Goal: Information Seeking & Learning: Find specific page/section

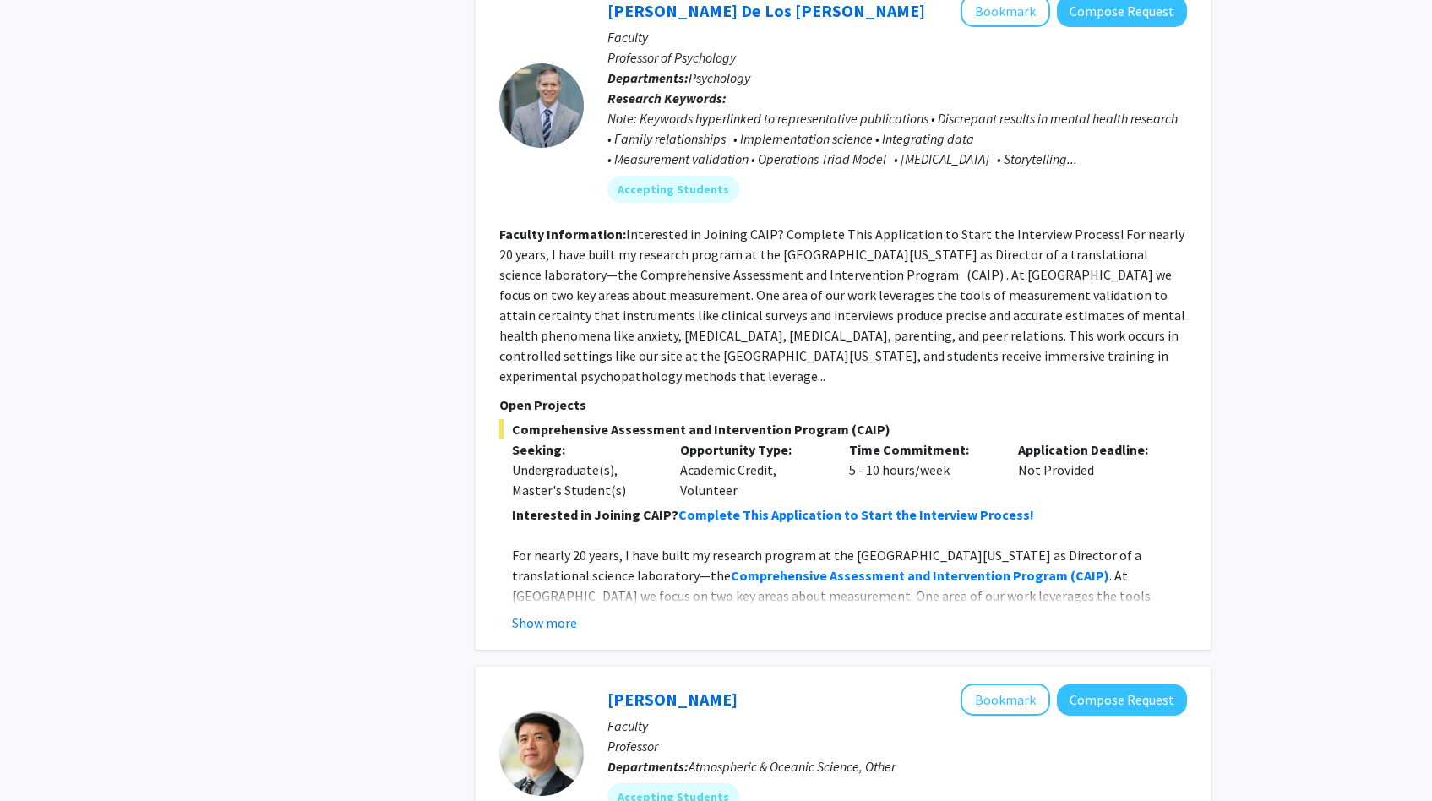
scroll to position [7168, 0]
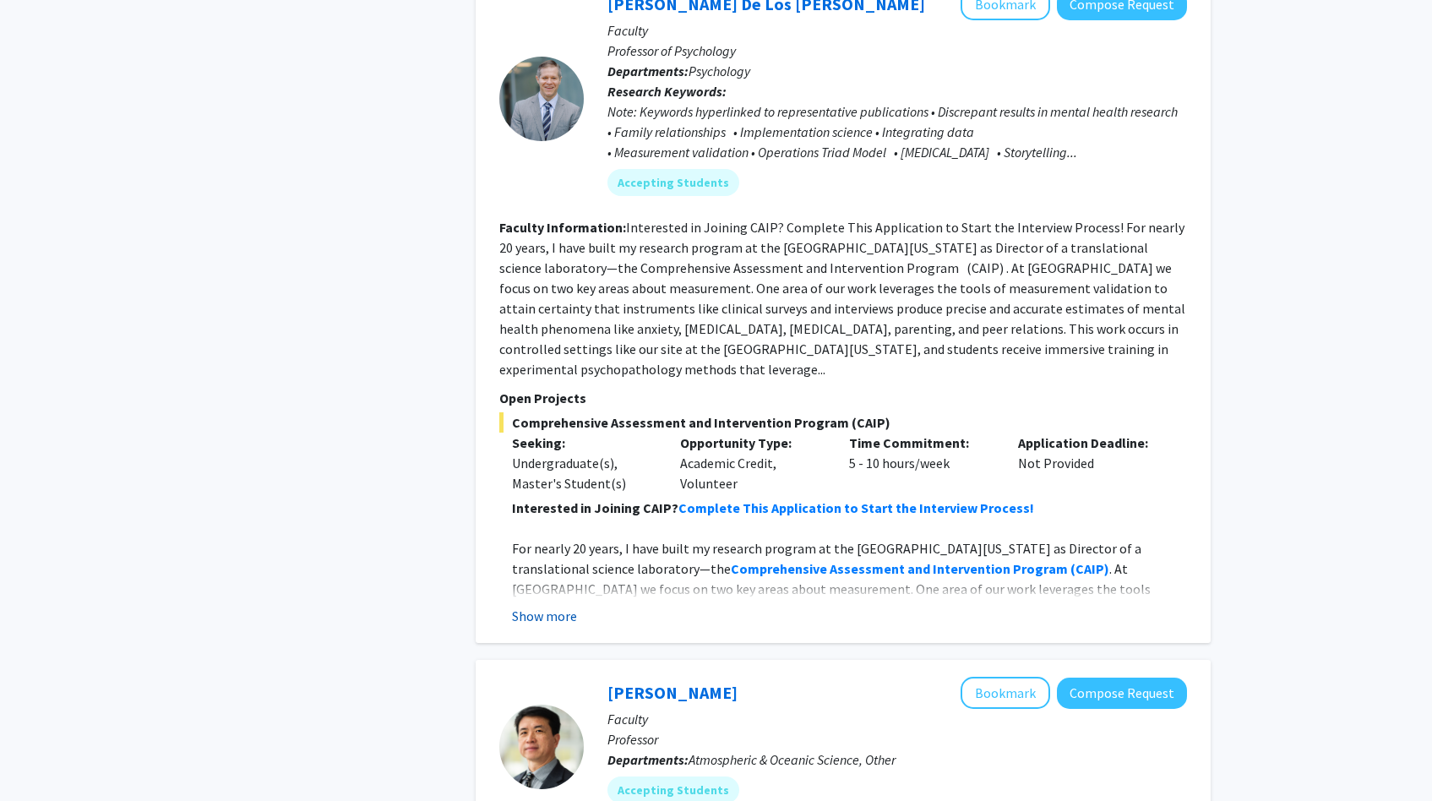
click at [526, 606] on button "Show more" at bounding box center [544, 616] width 65 height 20
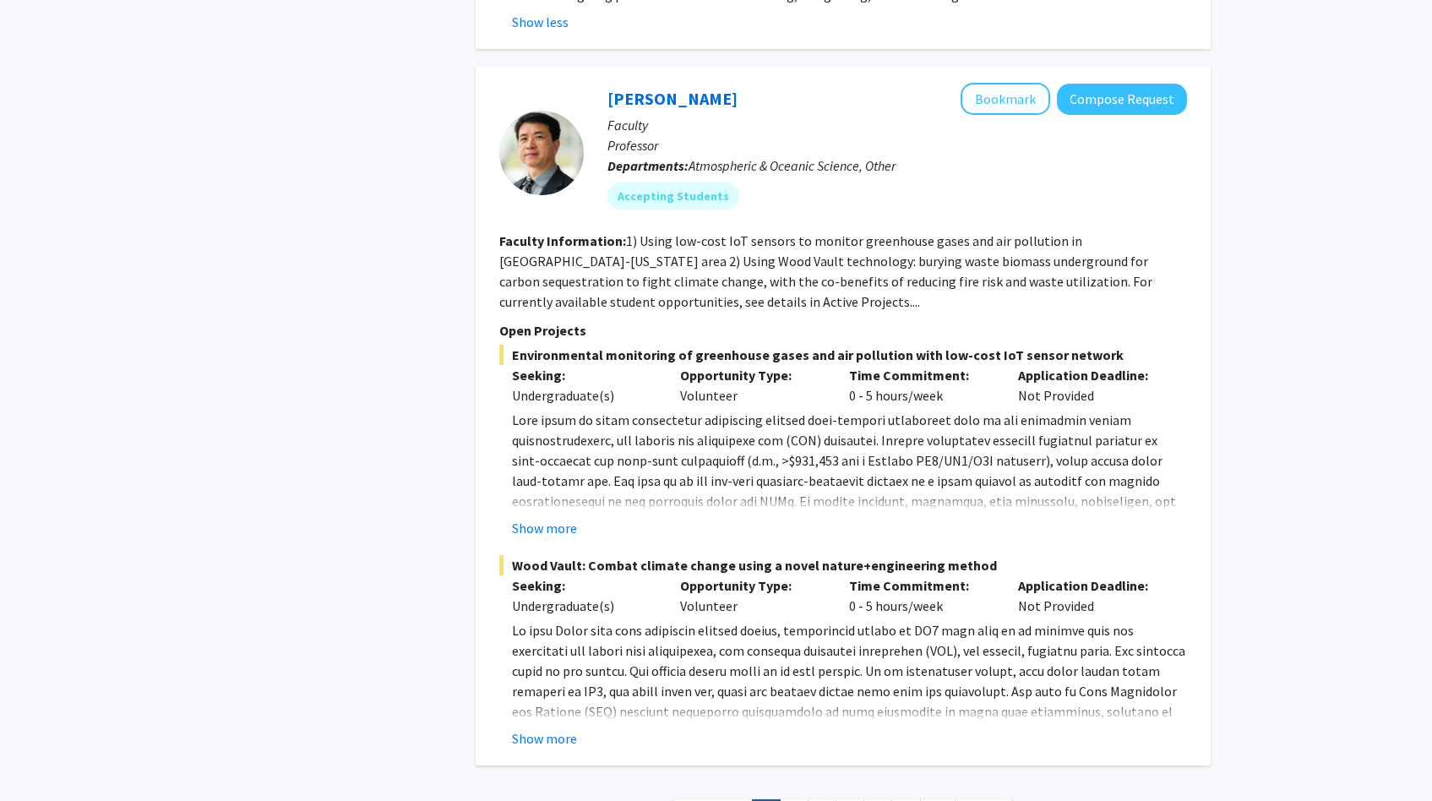
scroll to position [8015, 0]
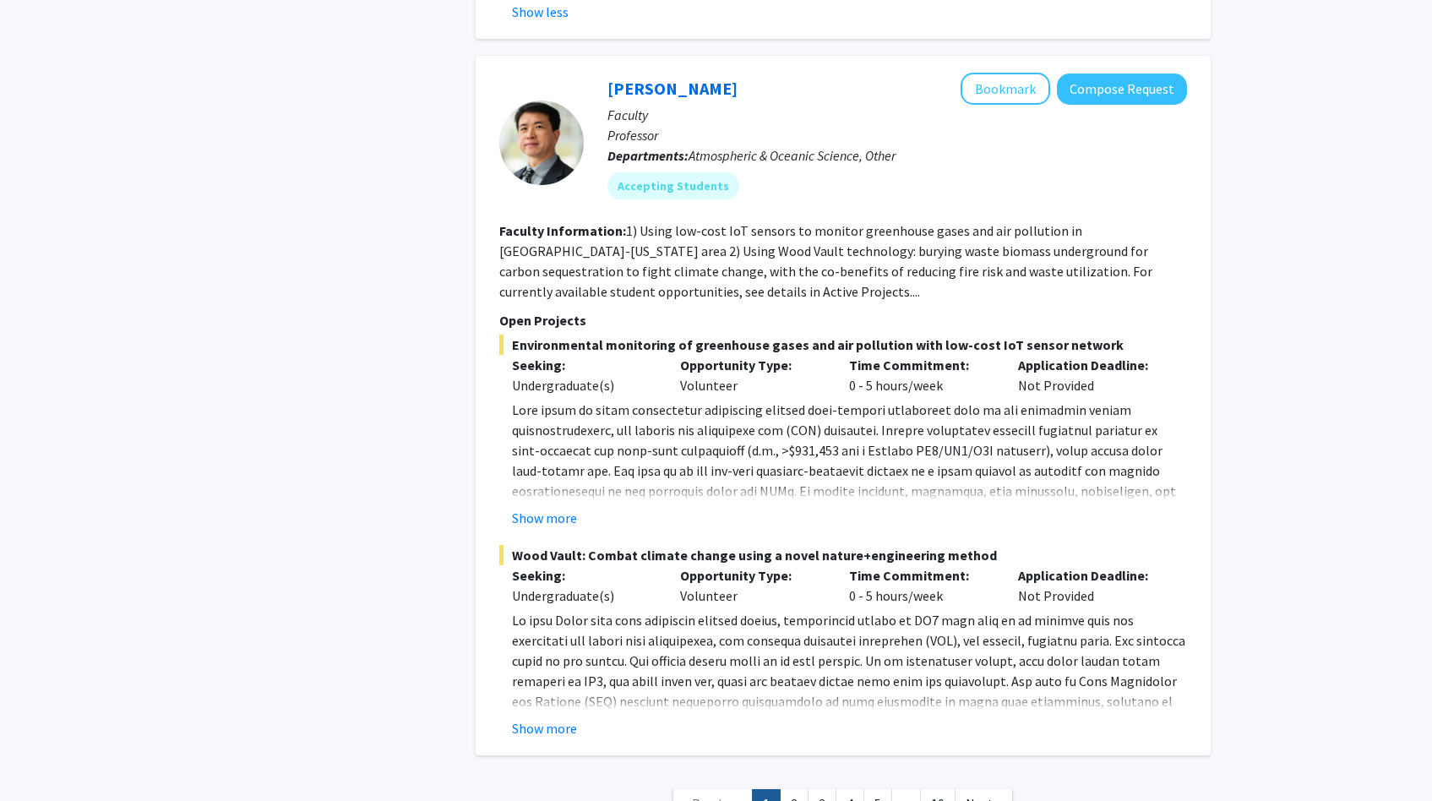
click at [782, 772] on nav "« Previous 1 2 3 4 5 ... 10 Next »" at bounding box center [843, 806] width 735 height 68
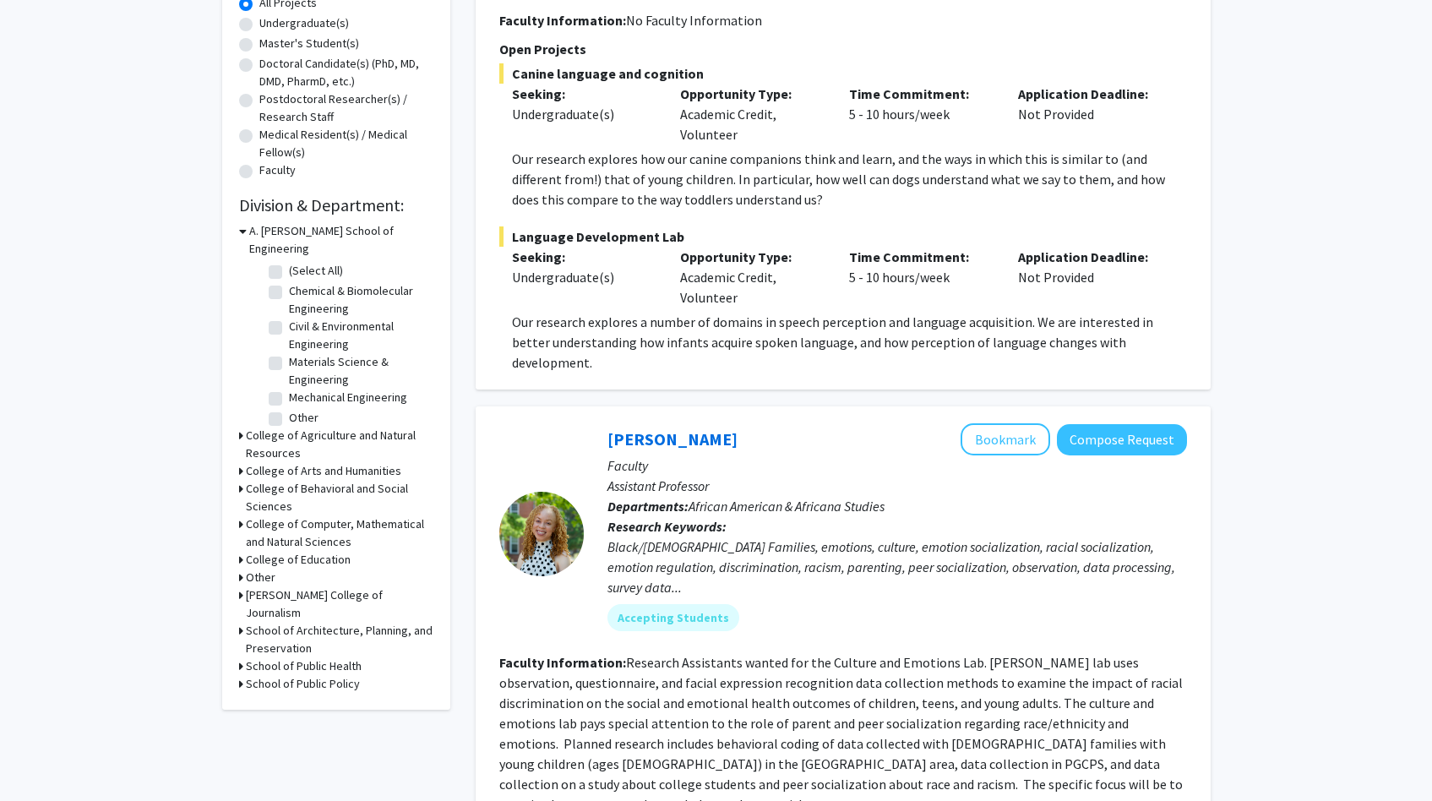
scroll to position [0, 0]
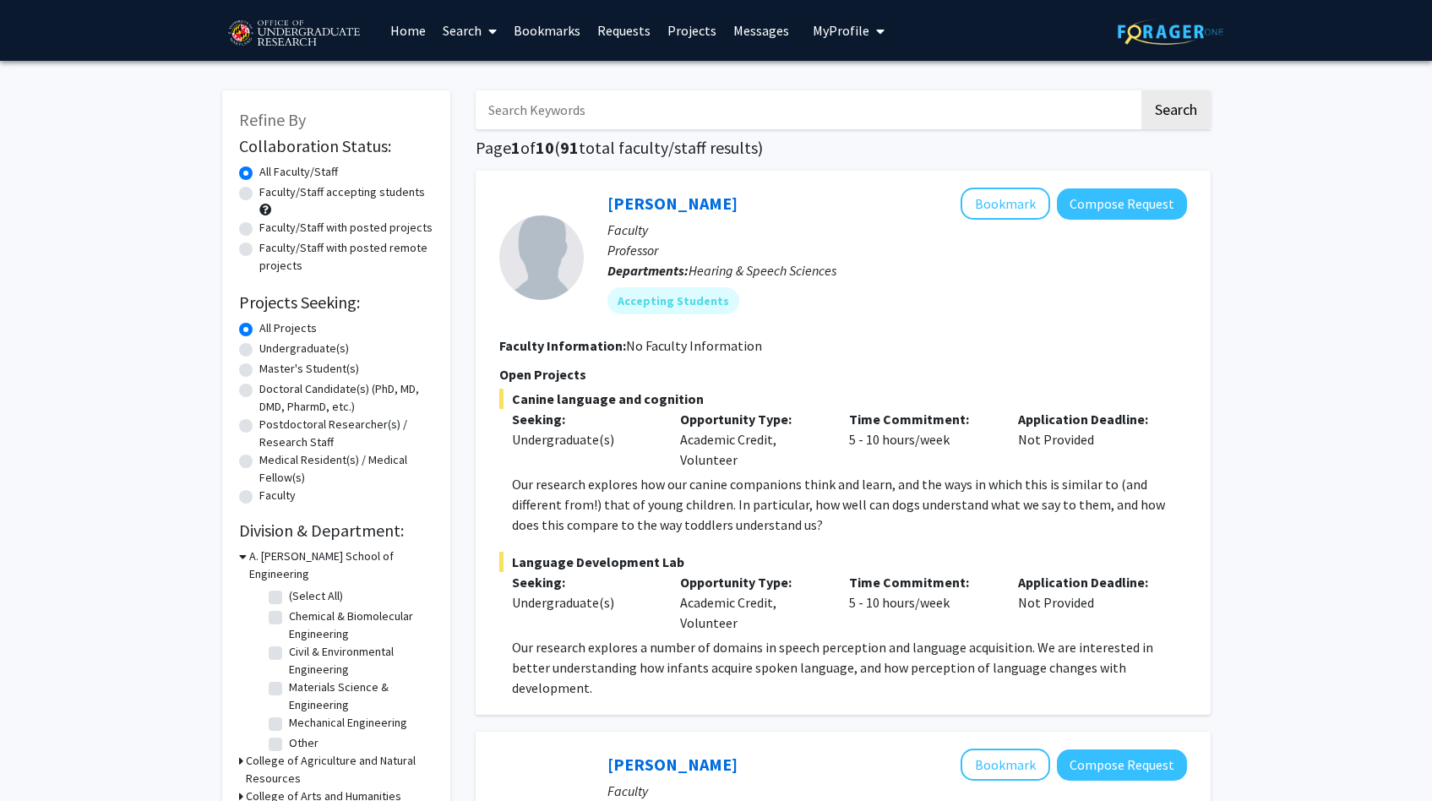
click at [289, 352] on label "Undergraduate(s)" at bounding box center [304, 349] width 90 height 18
click at [270, 351] on input "Undergraduate(s)" at bounding box center [264, 345] width 11 height 11
radio input "true"
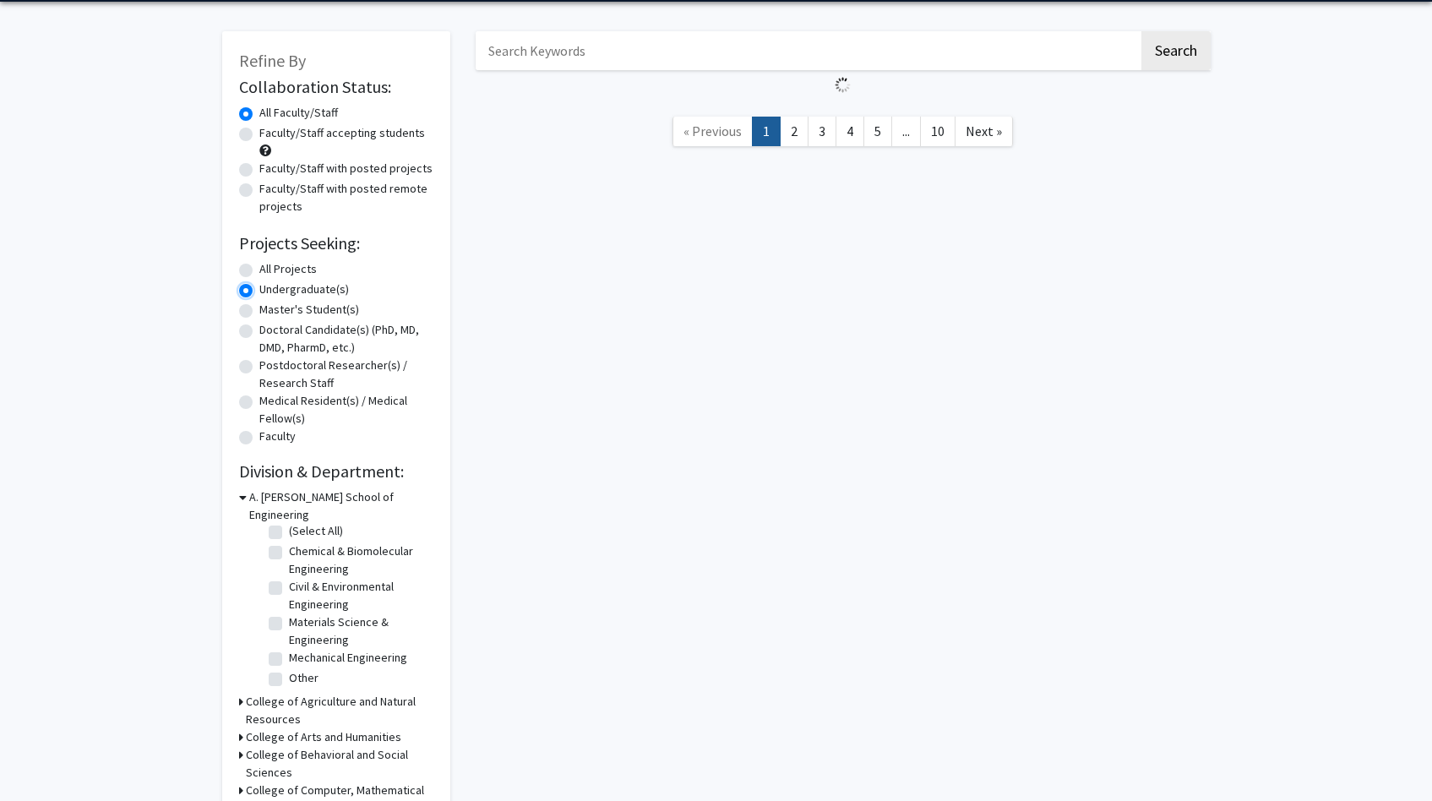
scroll to position [7, 0]
click at [357, 781] on h3 "College of Computer, Mathematical and Natural Sciences" at bounding box center [340, 798] width 188 height 35
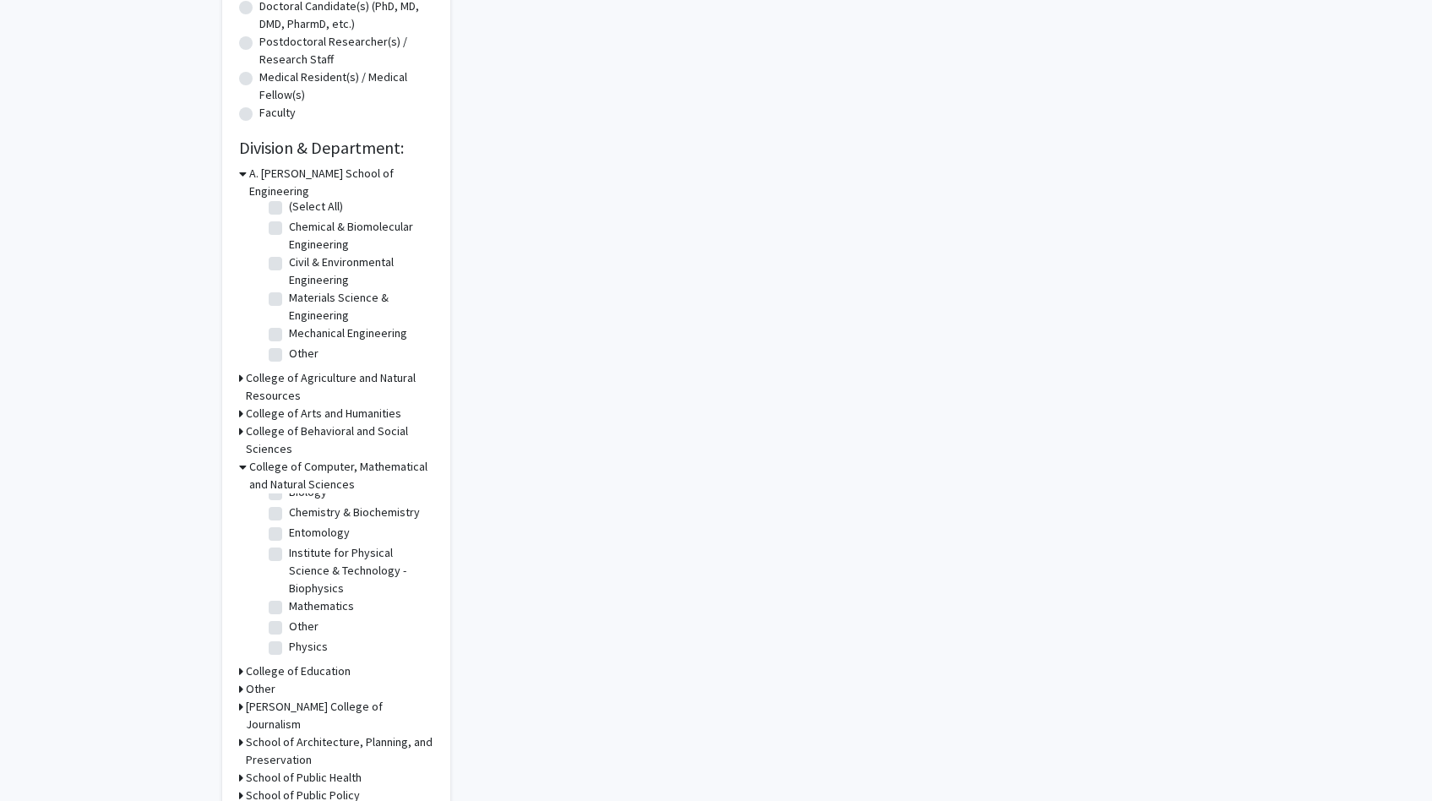
scroll to position [106, 0]
click at [324, 464] on h3 "College of Computer, Mathematical and Natural Sciences" at bounding box center [341, 475] width 184 height 35
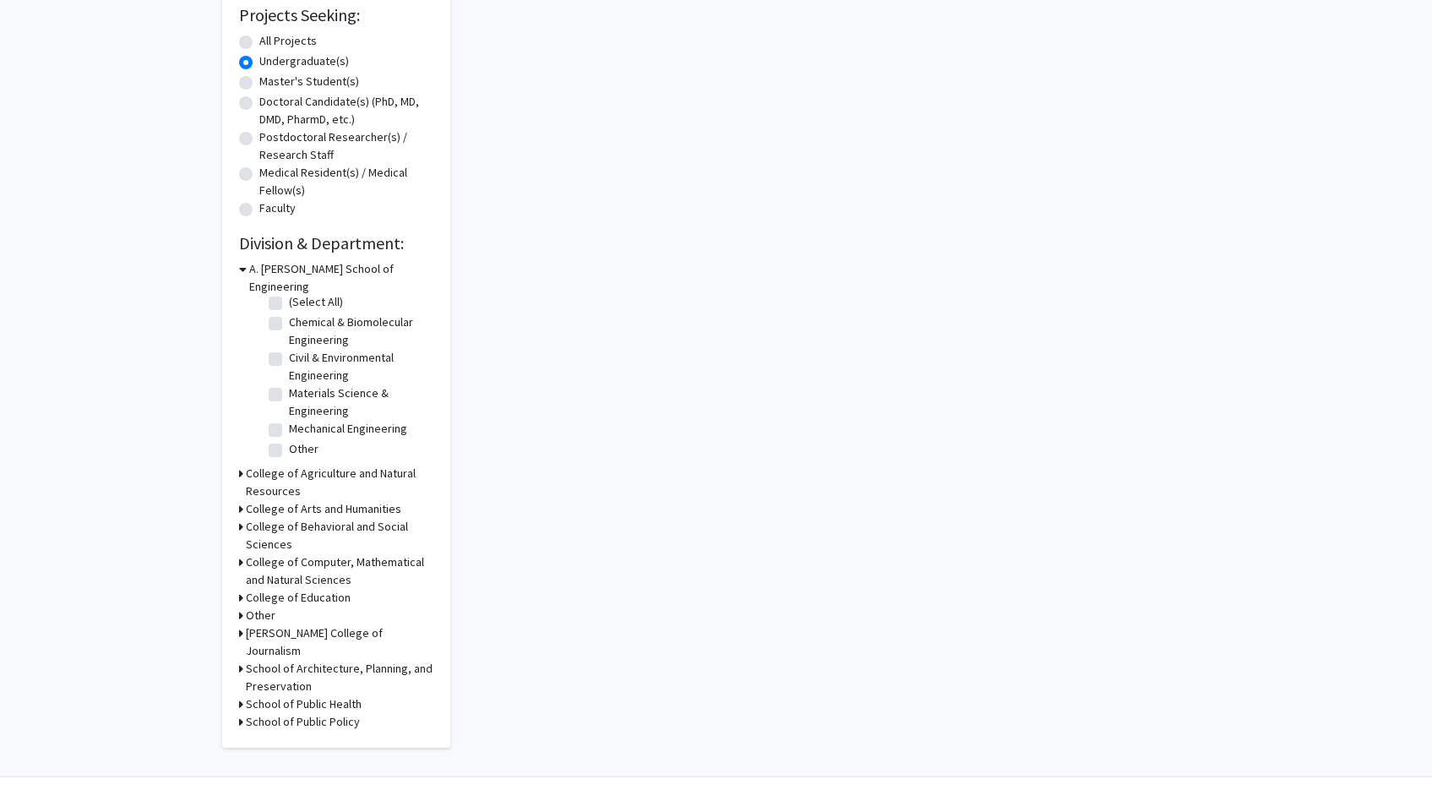
click at [324, 476] on h3 "College of Agriculture and Natural Resources" at bounding box center [340, 482] width 188 height 35
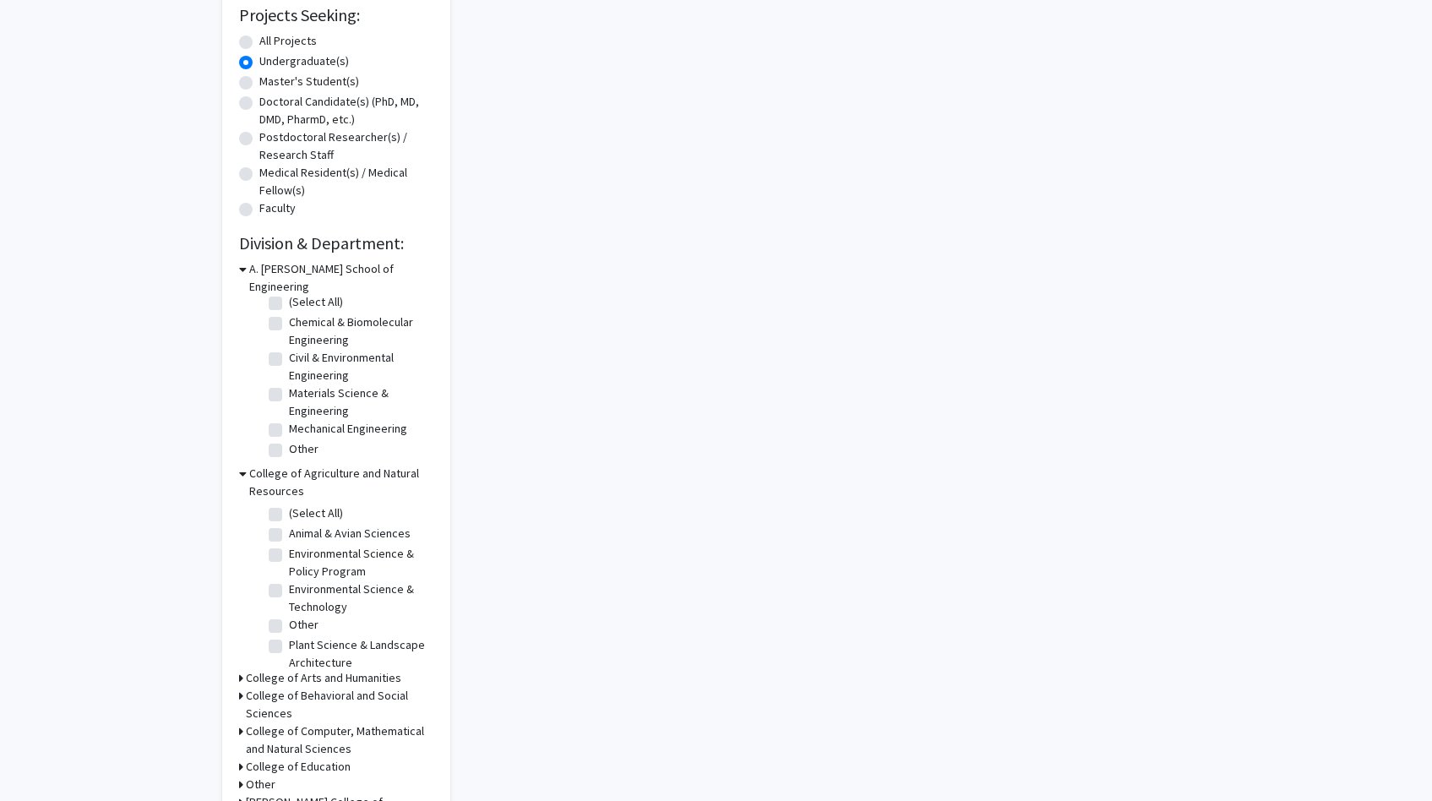
click at [323, 476] on h3 "College of Agriculture and Natural Resources" at bounding box center [341, 482] width 184 height 35
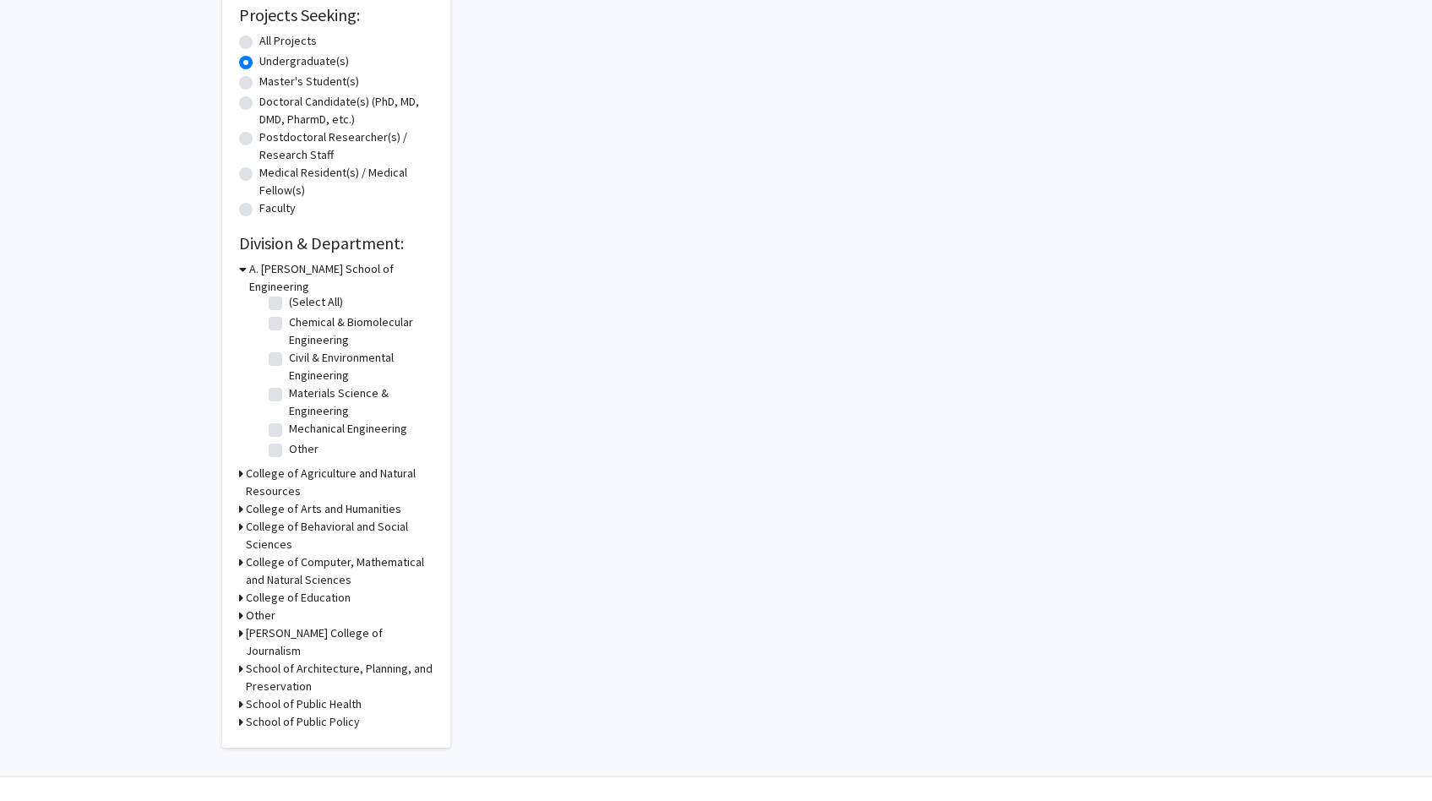
click at [323, 518] on h3 "College of Behavioral and Social Sciences" at bounding box center [340, 535] width 188 height 35
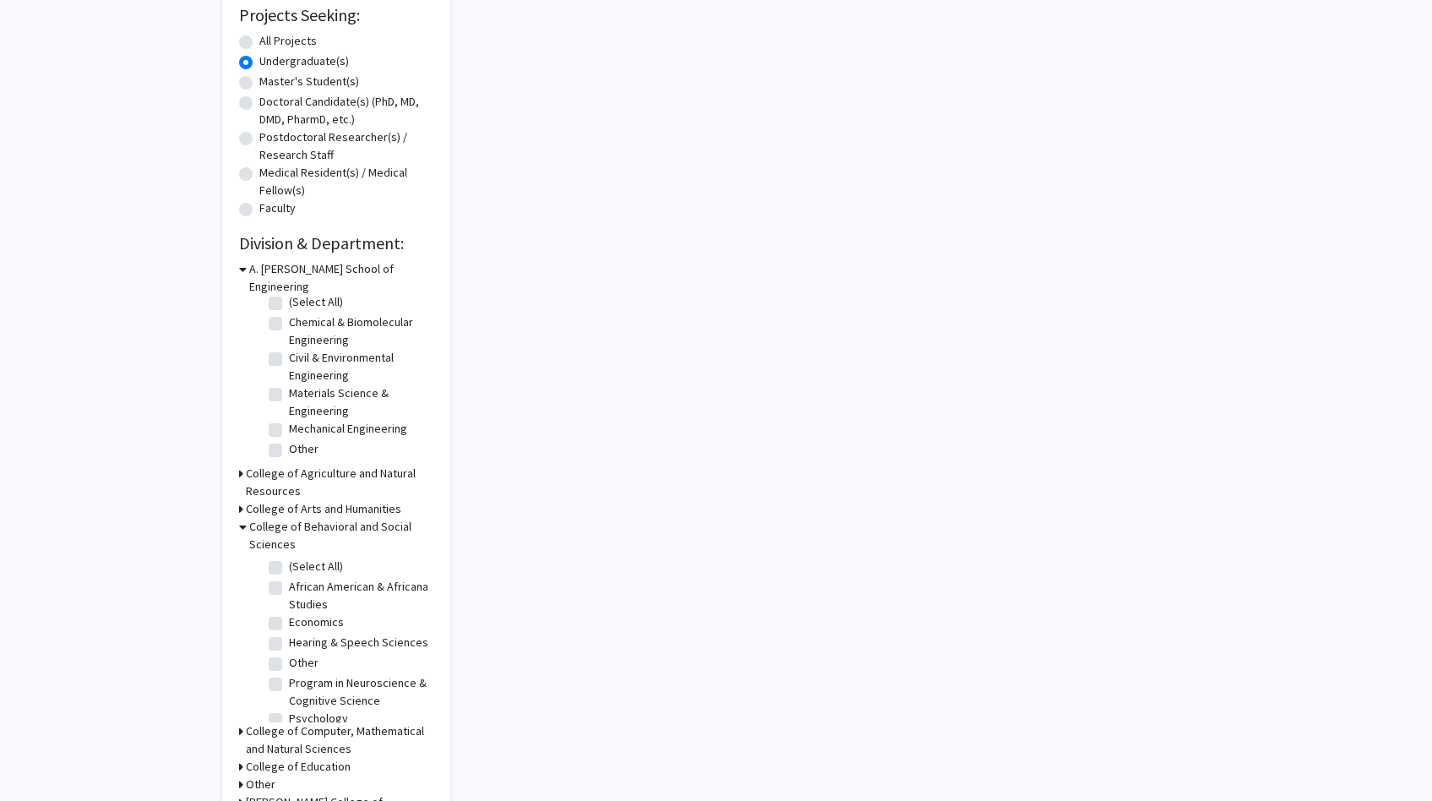
click at [321, 519] on h3 "College of Behavioral and Social Sciences" at bounding box center [341, 535] width 184 height 35
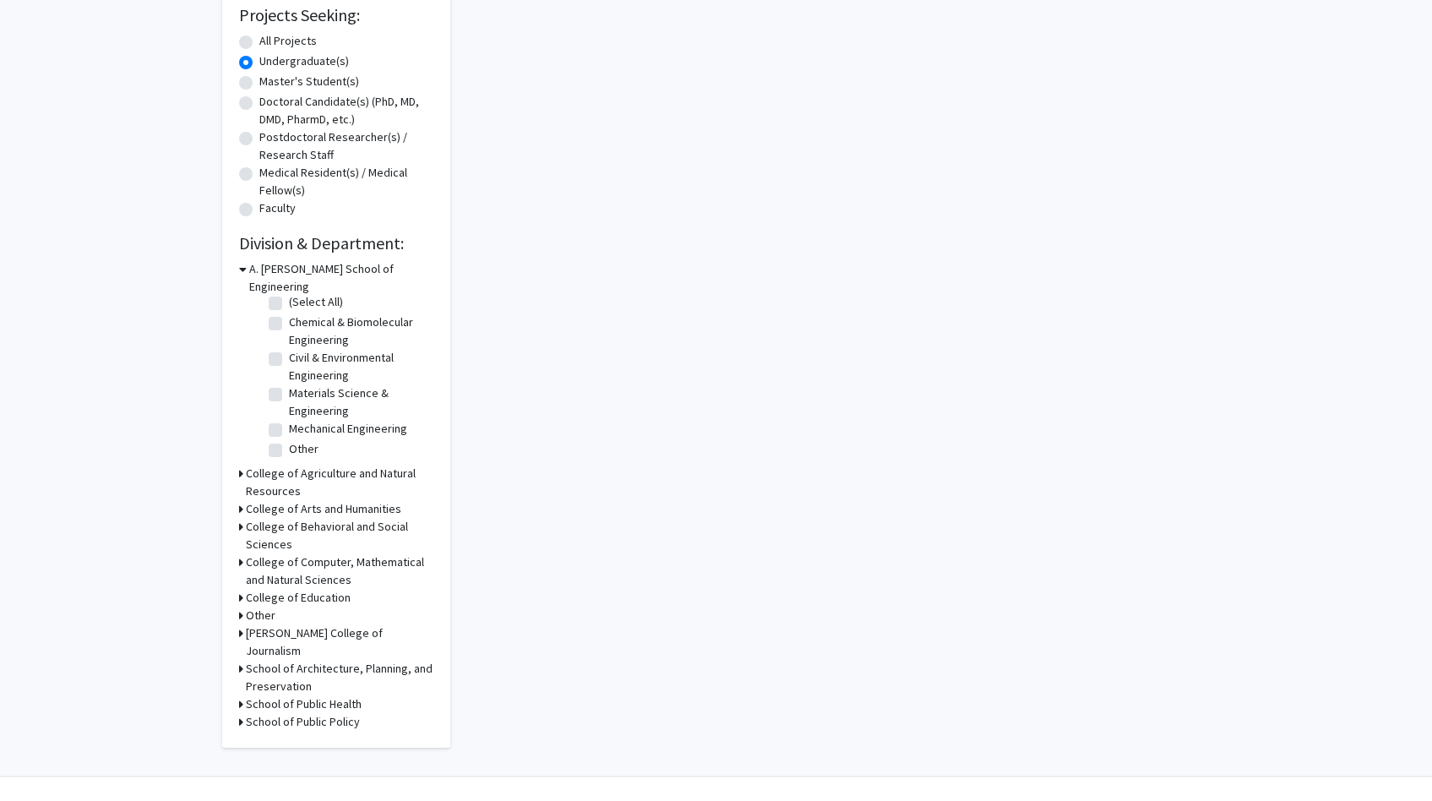
click at [321, 500] on h3 "College of Arts and Humanities" at bounding box center [323, 509] width 155 height 18
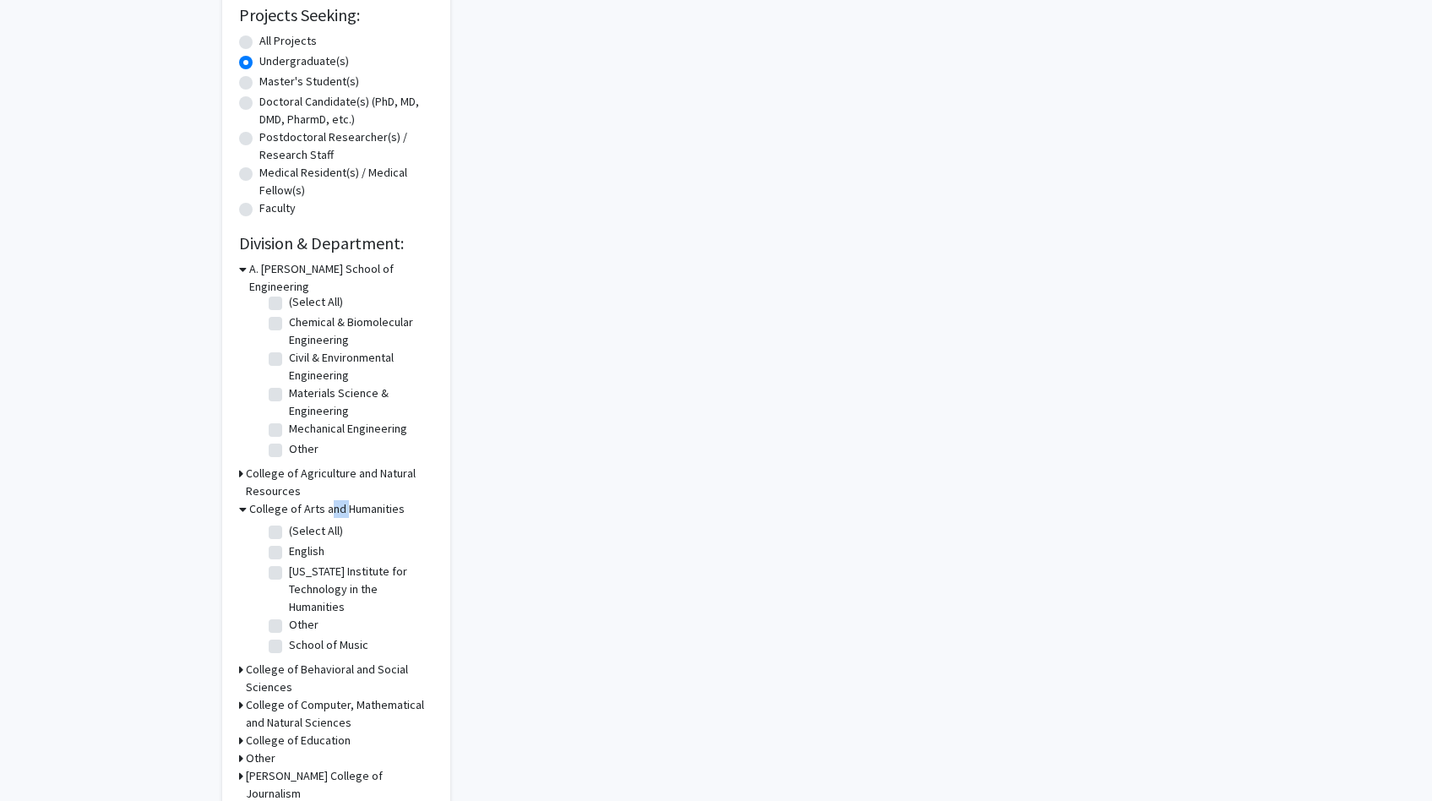
click at [321, 500] on h3 "College of Arts and Humanities" at bounding box center [326, 509] width 155 height 18
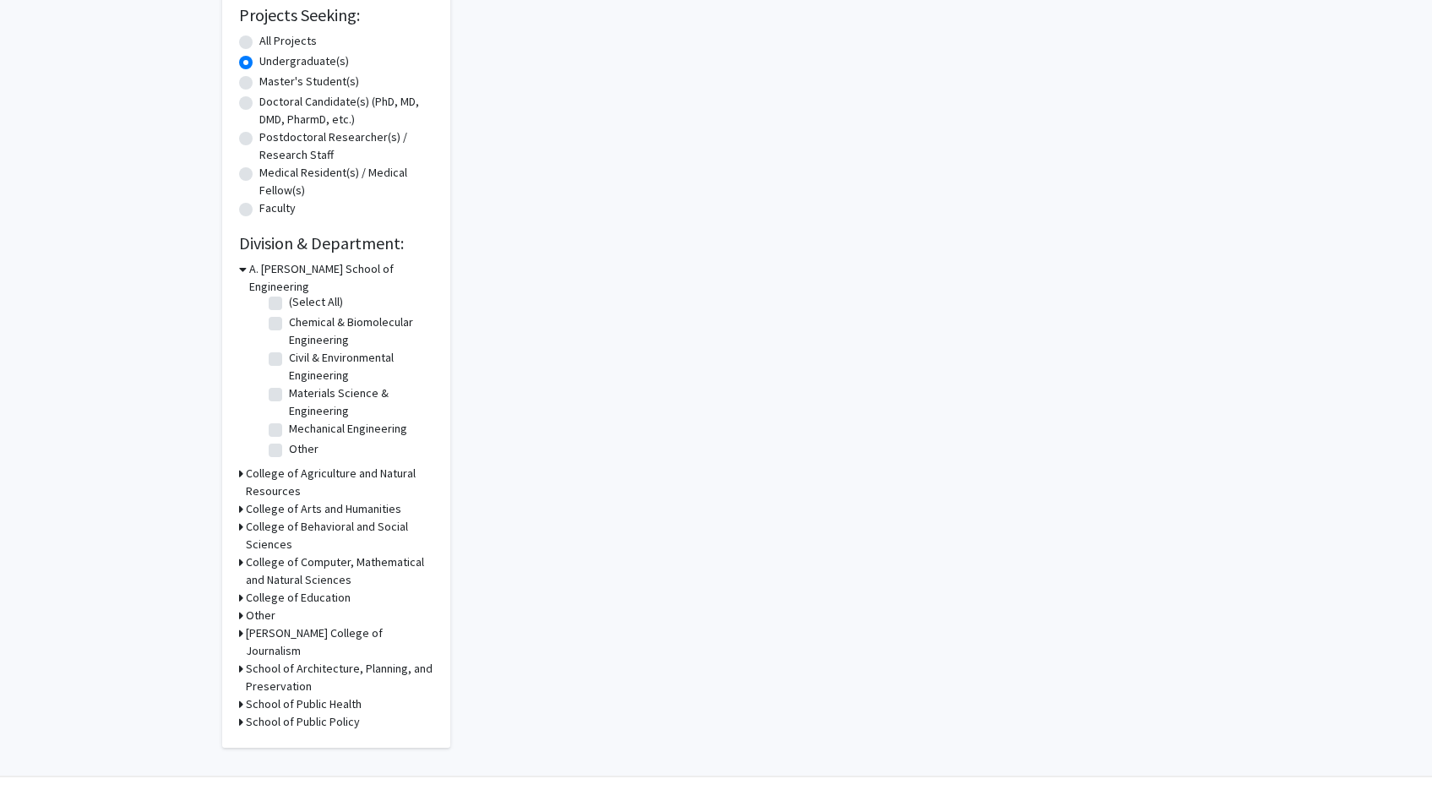
click at [318, 553] on h3 "College of Computer, Mathematical and Natural Sciences" at bounding box center [340, 570] width 188 height 35
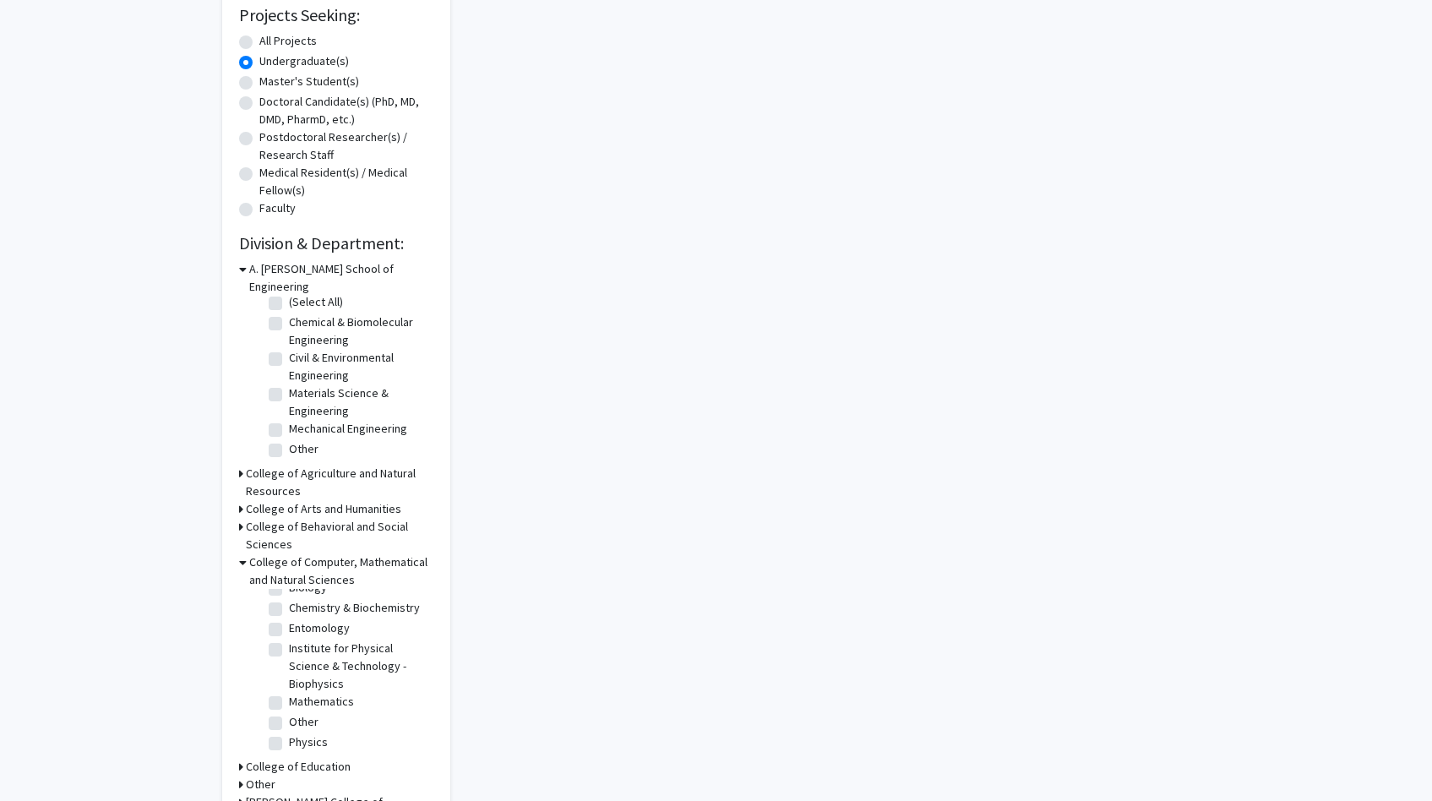
scroll to position [106, 0]
click at [329, 553] on h3 "College of Computer, Mathematical and Natural Sciences" at bounding box center [341, 570] width 184 height 35
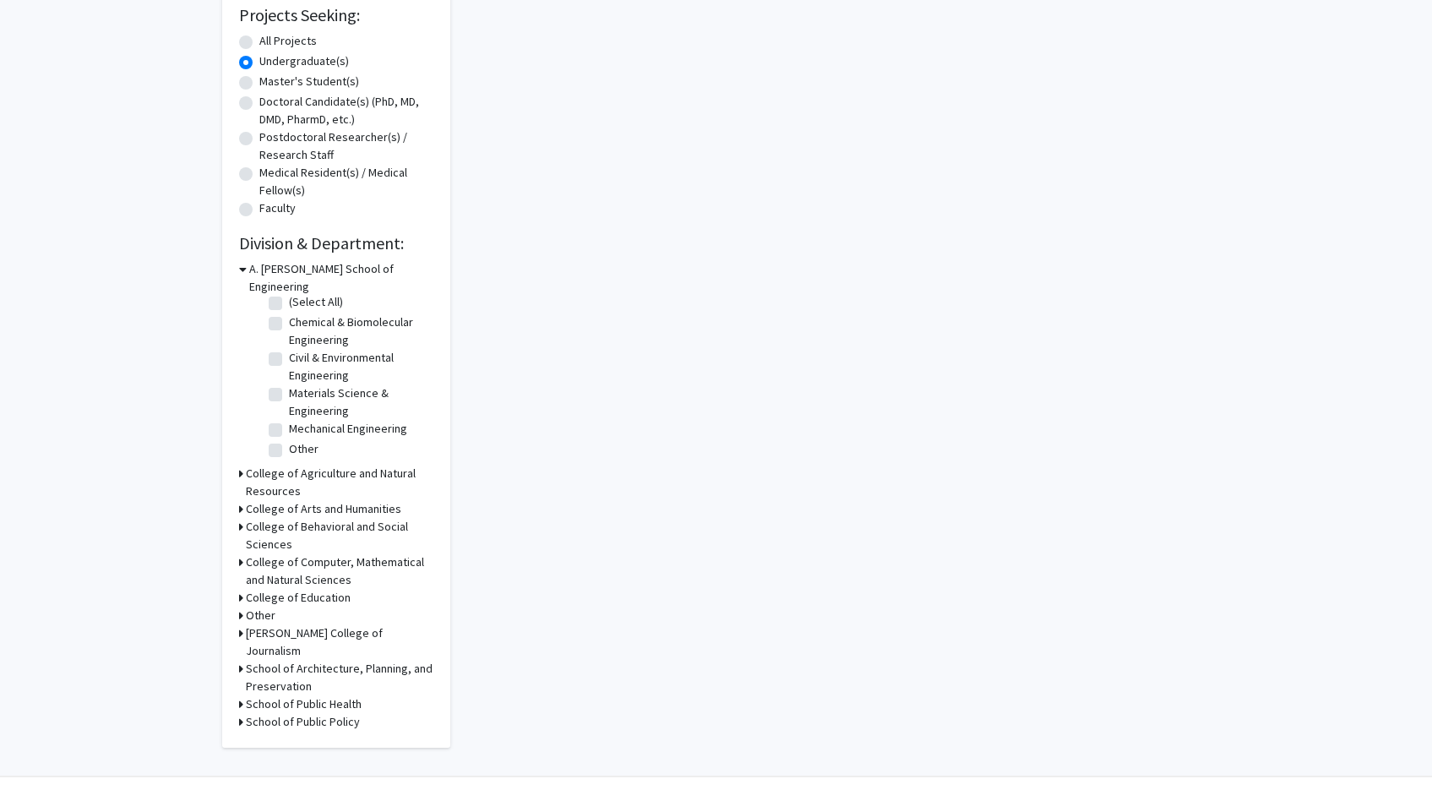
click at [329, 660] on h3 "School of Architecture, Planning, and Preservation" at bounding box center [340, 677] width 188 height 35
click at [329, 657] on h3 "School of Architecture, Planning, and Preservation" at bounding box center [341, 674] width 184 height 35
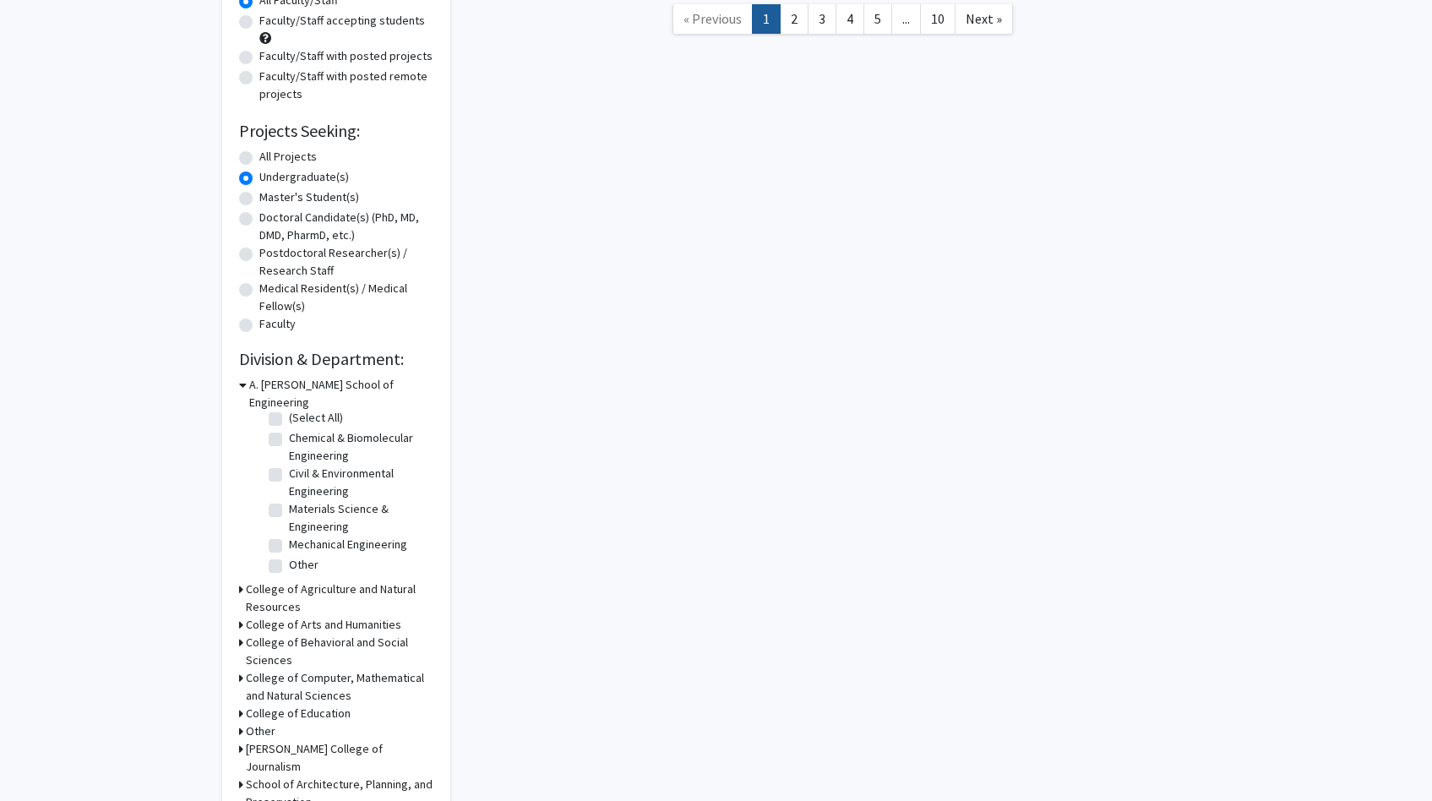
scroll to position [0, 0]
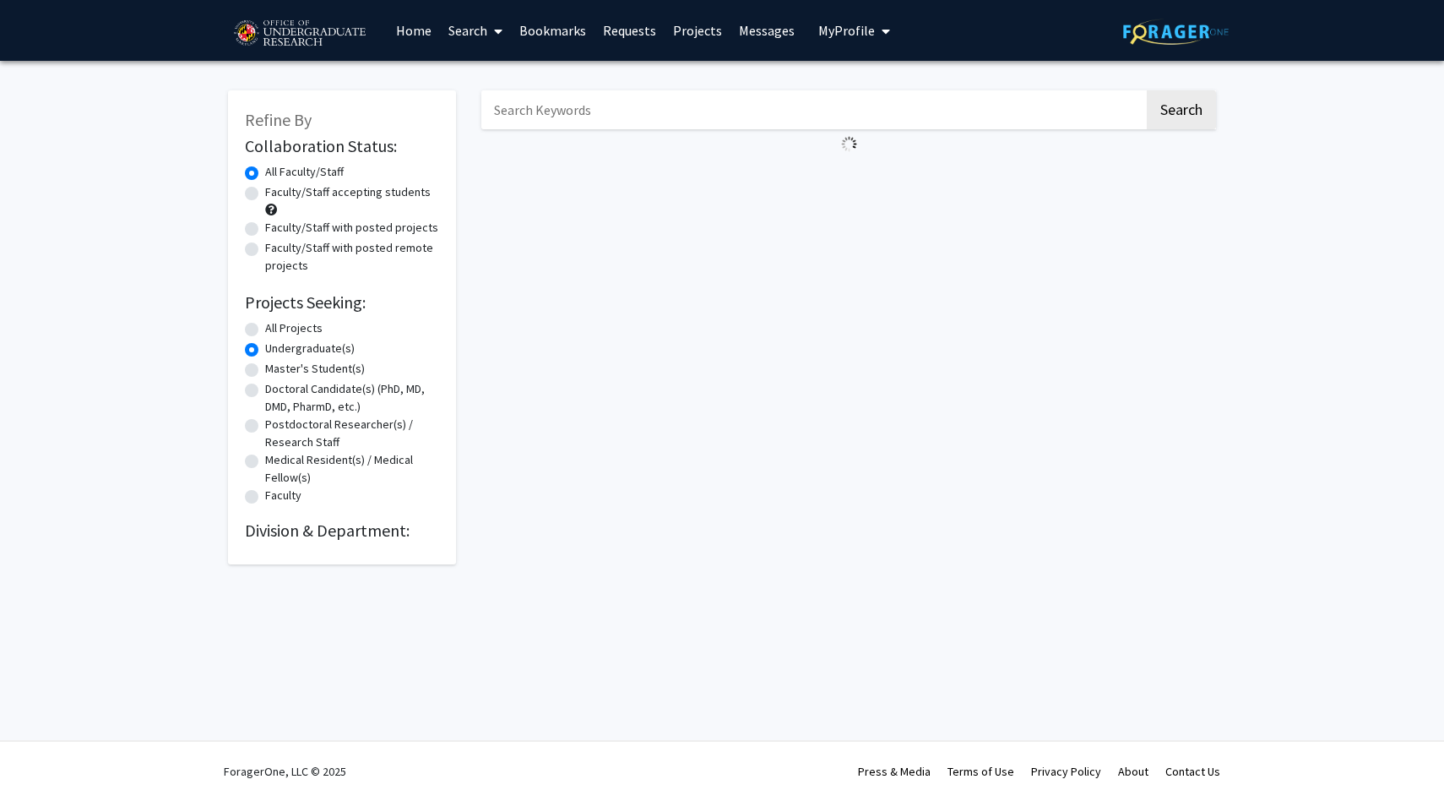
click at [465, 28] on link "Search" at bounding box center [475, 30] width 71 height 59
click at [467, 68] on span "Faculty/Staff" at bounding box center [502, 78] width 124 height 34
radio input "true"
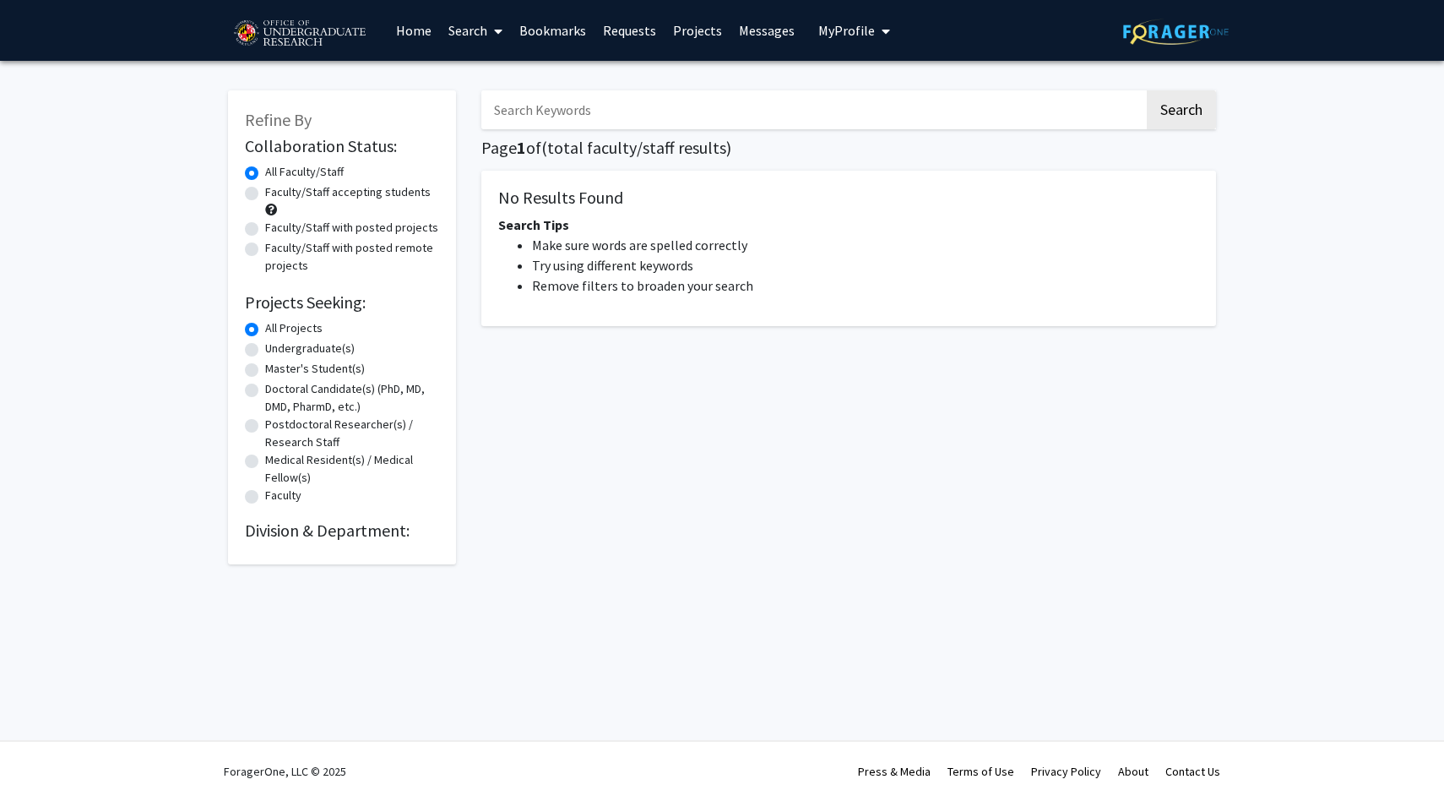
click at [416, 42] on link "Home" at bounding box center [414, 30] width 52 height 59
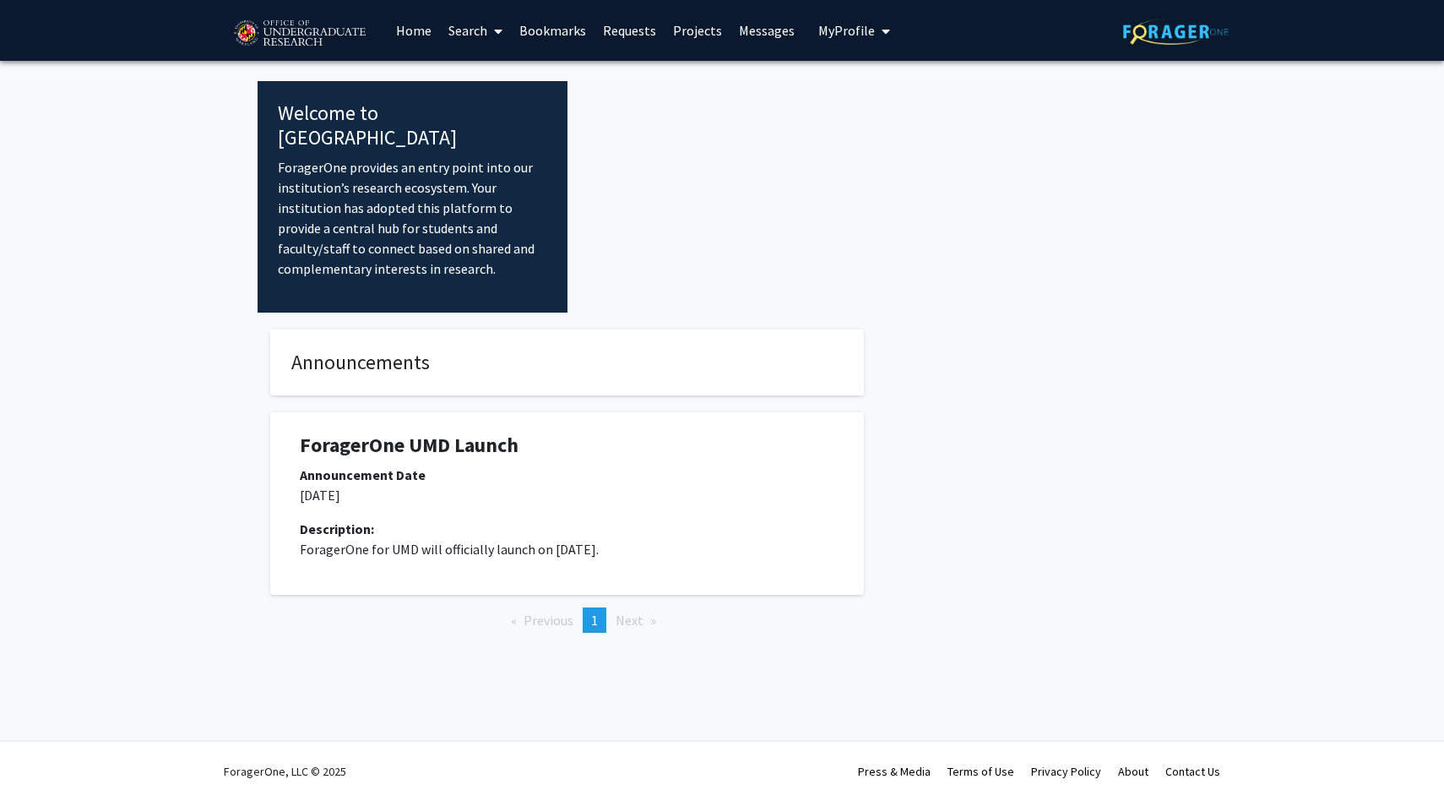
click at [573, 465] on div "Announcement Date" at bounding box center [567, 475] width 535 height 20
click at [753, 36] on link "Messages" at bounding box center [767, 30] width 73 height 59
